Goal: Task Accomplishment & Management: Complete application form

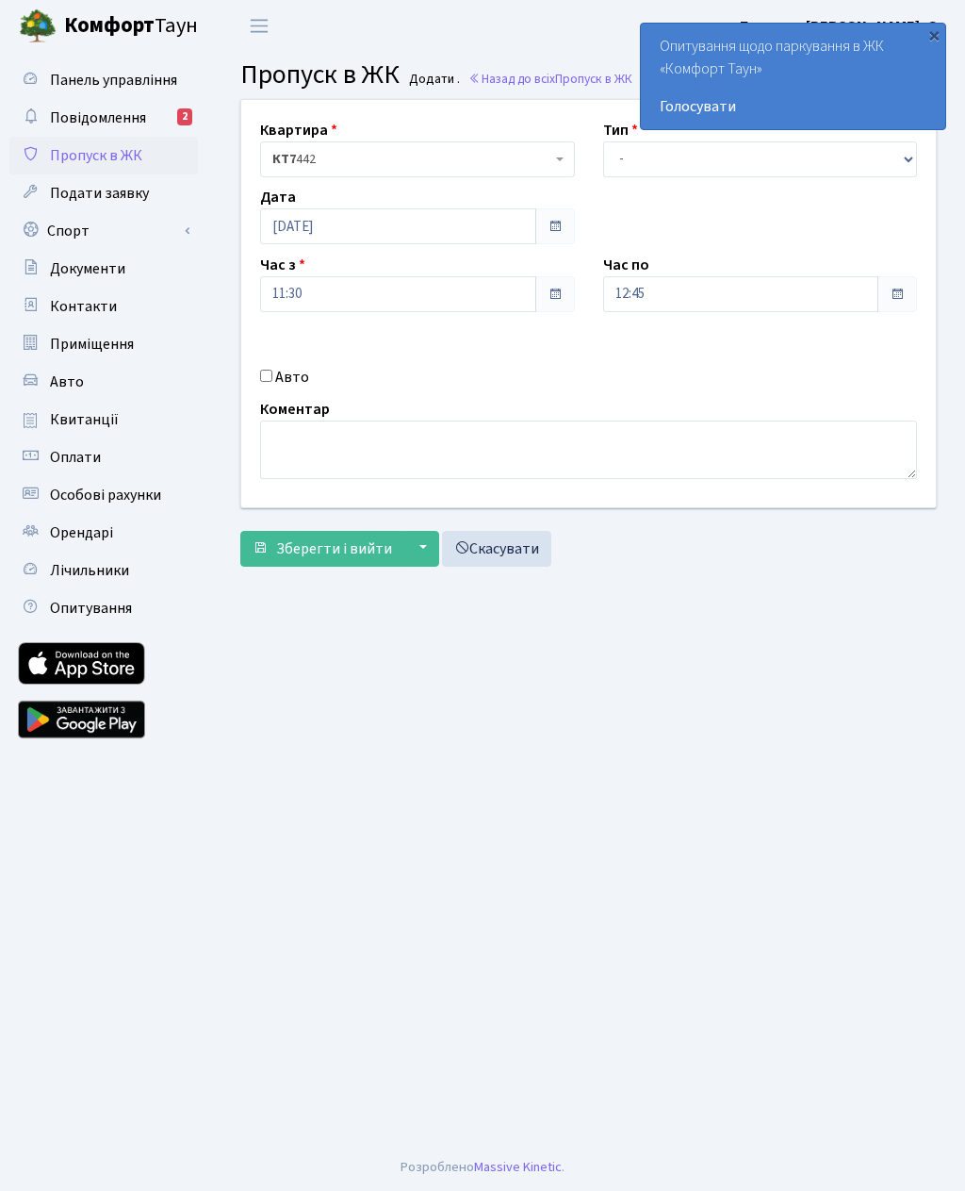
click at [263, 382] on input "Авто" at bounding box center [266, 376] width 12 height 12
checkbox input "true"
type input "Аі3020ос"
click at [682, 173] on select "- Доставка Таксі Гості Сервіс" at bounding box center [760, 159] width 315 height 36
select select "3"
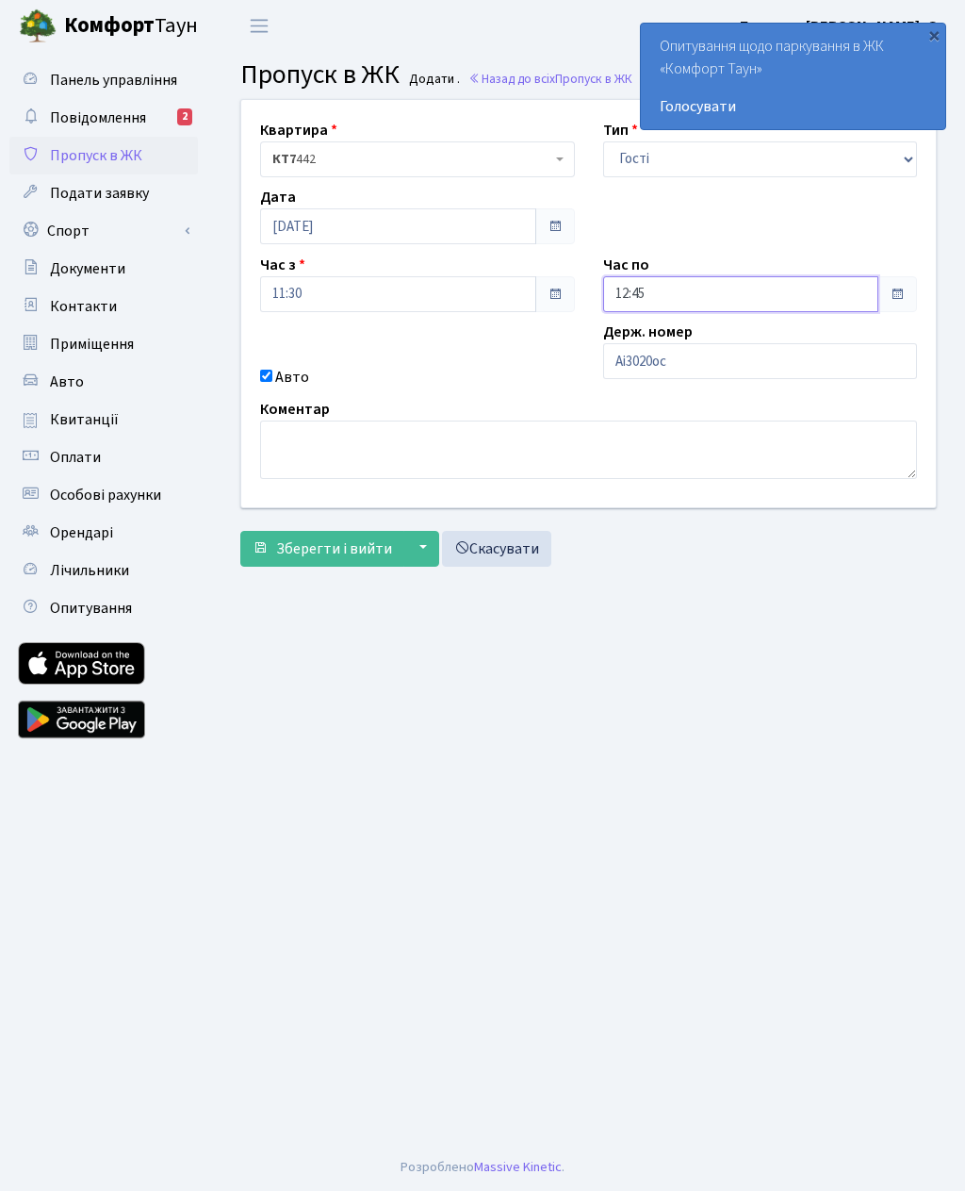
click at [746, 292] on input "12:45" at bounding box center [741, 294] width 276 height 36
click at [664, 366] on icon at bounding box center [655, 359] width 51 height 51
click at [667, 359] on icon at bounding box center [655, 359] width 51 height 51
click at [669, 360] on icon at bounding box center [655, 359] width 51 height 51
click at [666, 367] on icon at bounding box center [655, 359] width 51 height 51
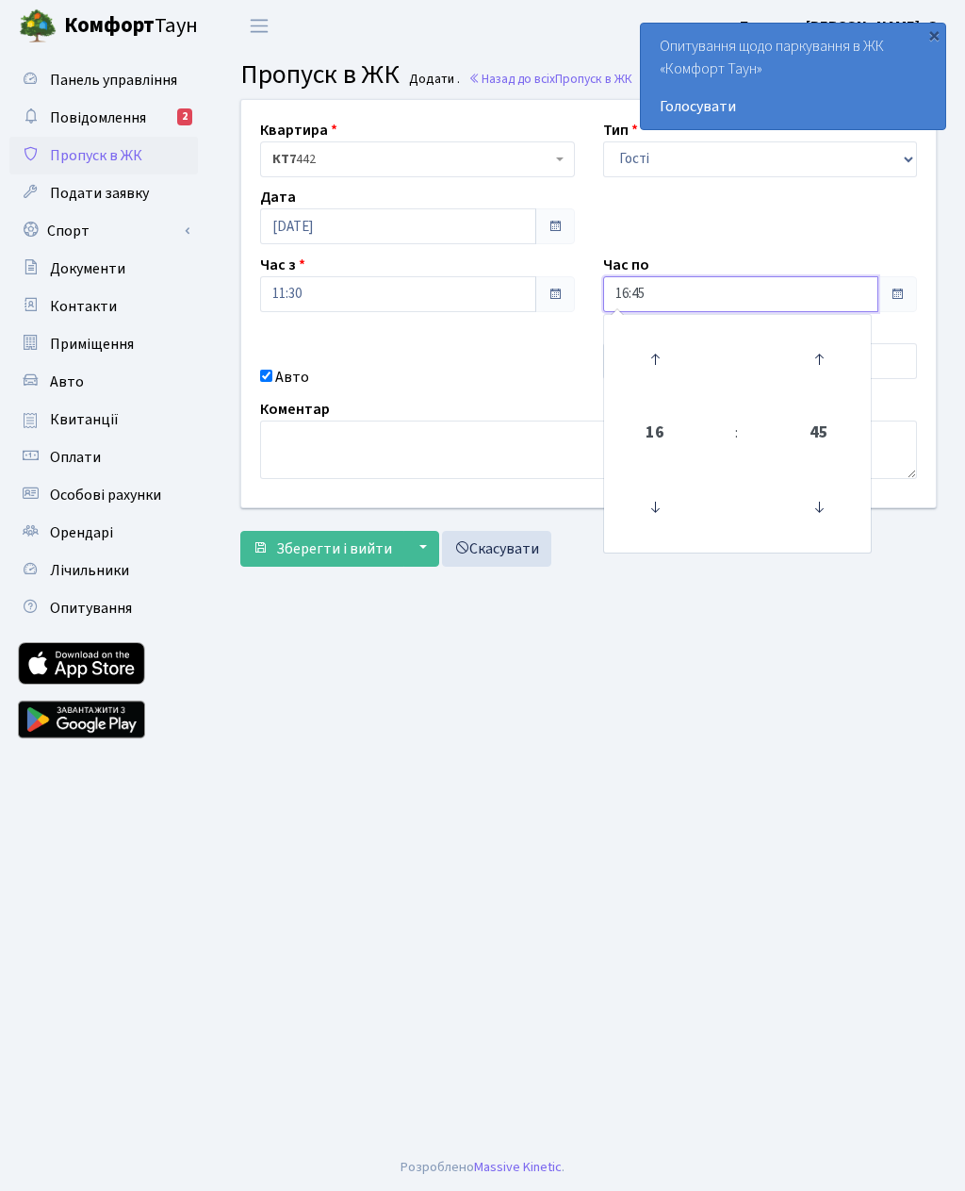
click at [658, 369] on icon at bounding box center [655, 359] width 51 height 51
type input "17:45"
click at [353, 547] on span "Зберегти і вийти" at bounding box center [334, 548] width 116 height 21
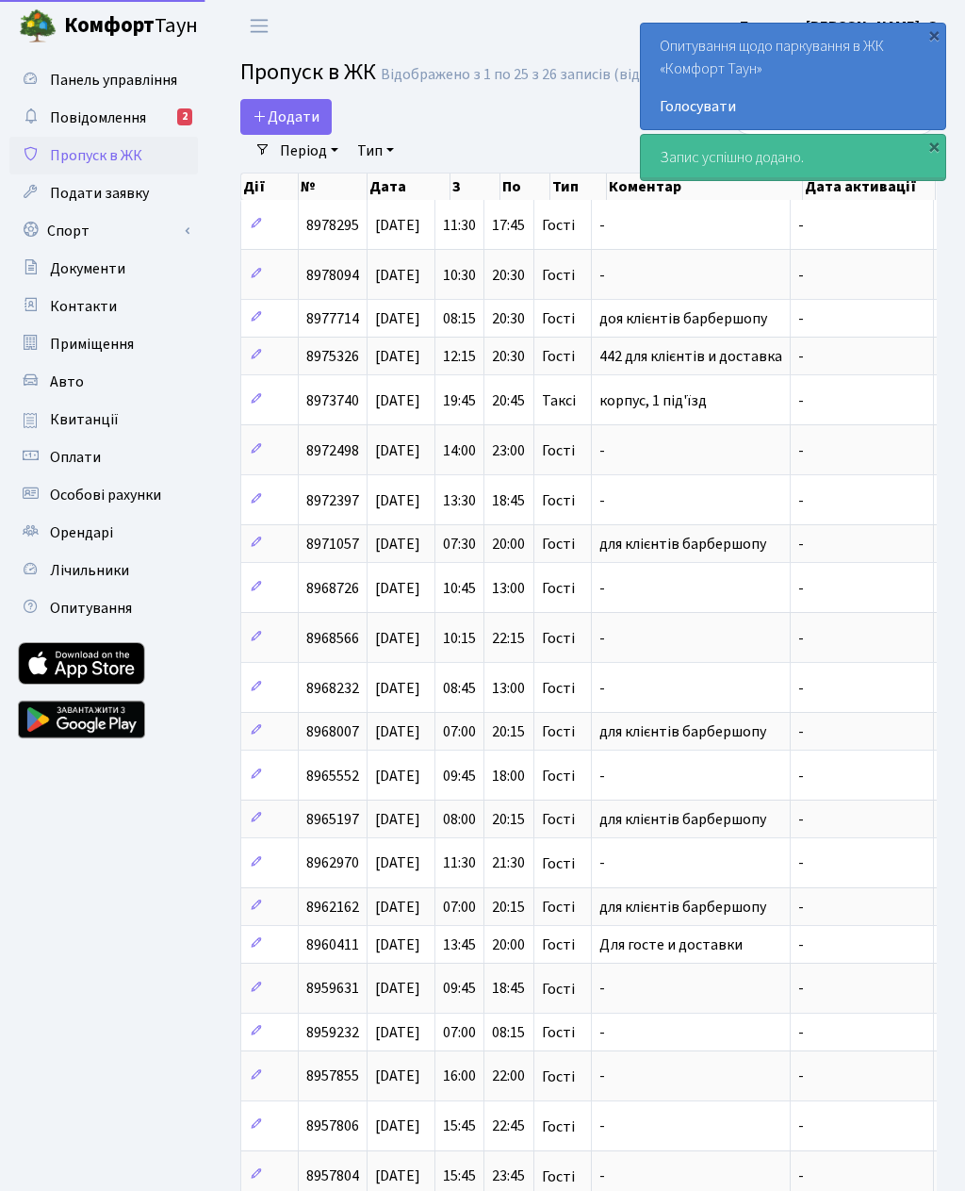
select select "25"
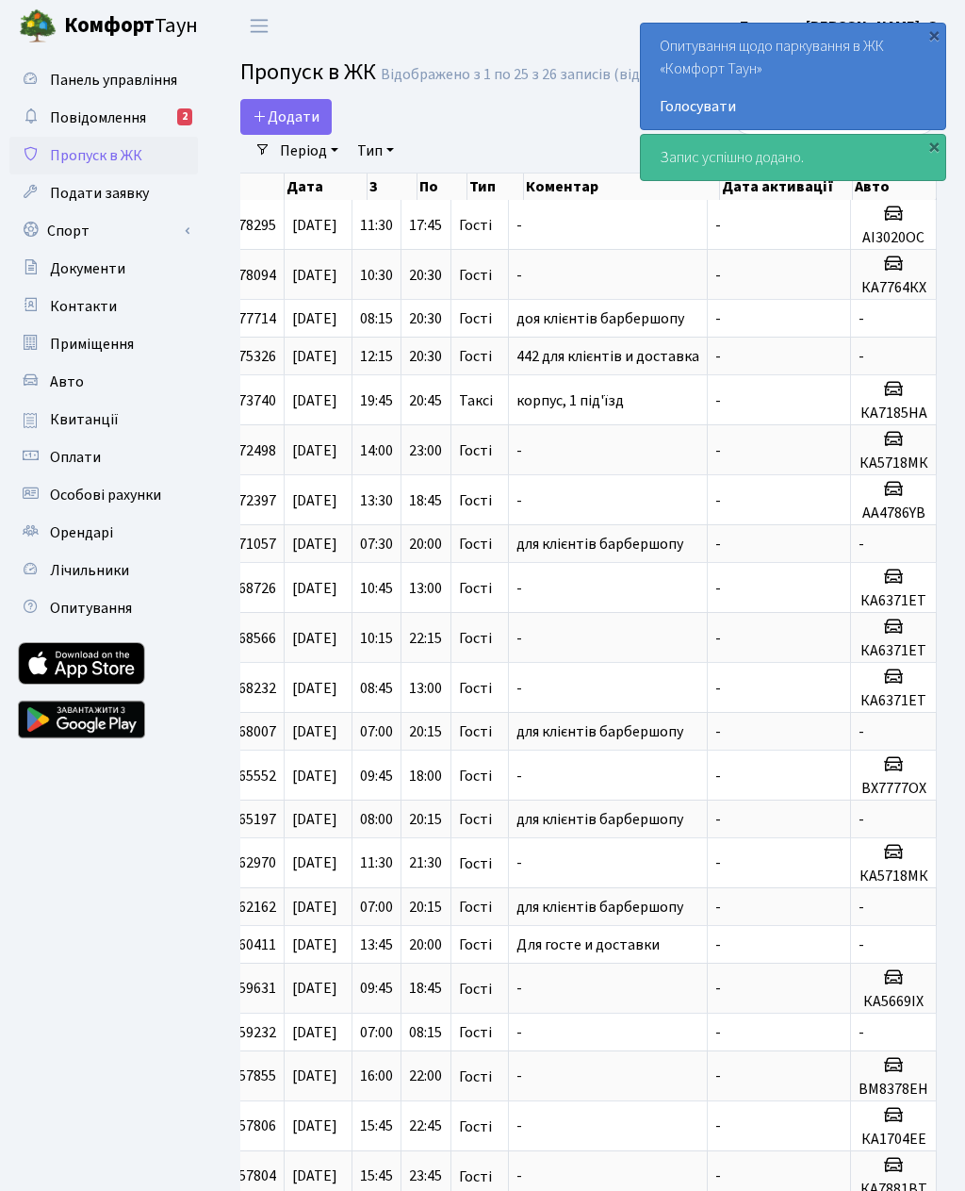
scroll to position [0, 83]
